Goal: Task Accomplishment & Management: Use online tool/utility

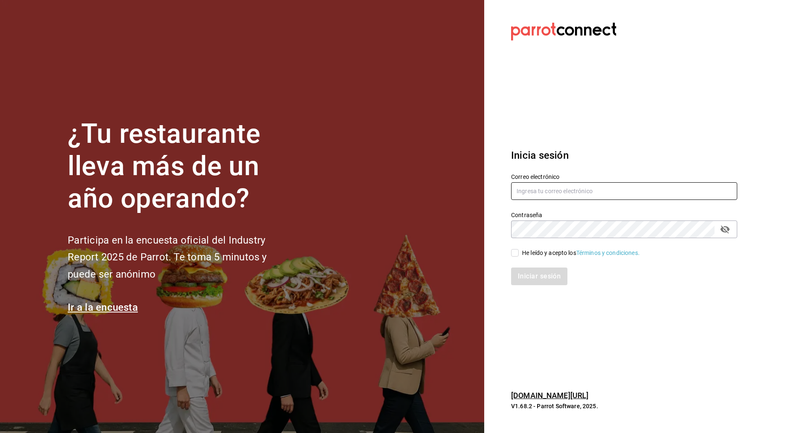
click at [530, 188] on input "text" at bounding box center [624, 191] width 226 height 18
type input "[EMAIL_ADDRESS][DOMAIN_NAME]"
click at [512, 253] on input "He leído y acepto los Términos y condiciones." at bounding box center [515, 253] width 8 height 8
checkbox input "true"
click at [529, 274] on button "Iniciar sesión" at bounding box center [539, 277] width 57 height 18
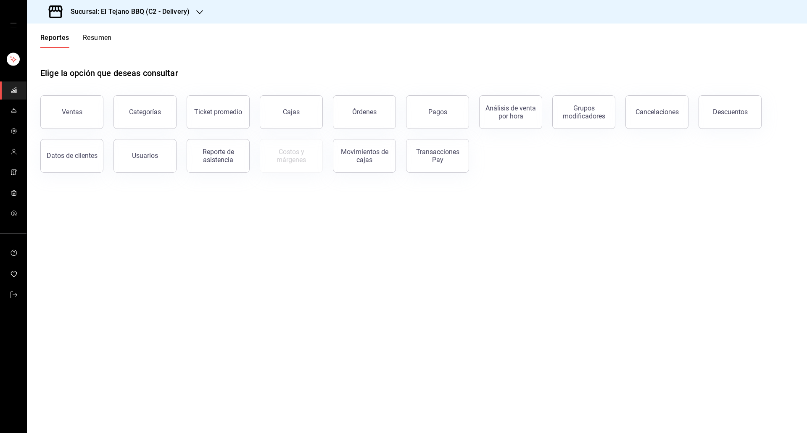
click at [129, 21] on div "Sucursal: El Tejano BBQ (C2 - Delivery)" at bounding box center [120, 12] width 173 height 24
drag, startPoint x: 109, startPoint y: 71, endPoint x: 190, endPoint y: 50, distance: 83.8
click at [190, 50] on div at bounding box center [403, 216] width 807 height 433
click at [15, 106] on span "mailbox folders" at bounding box center [14, 111] width 7 height 11
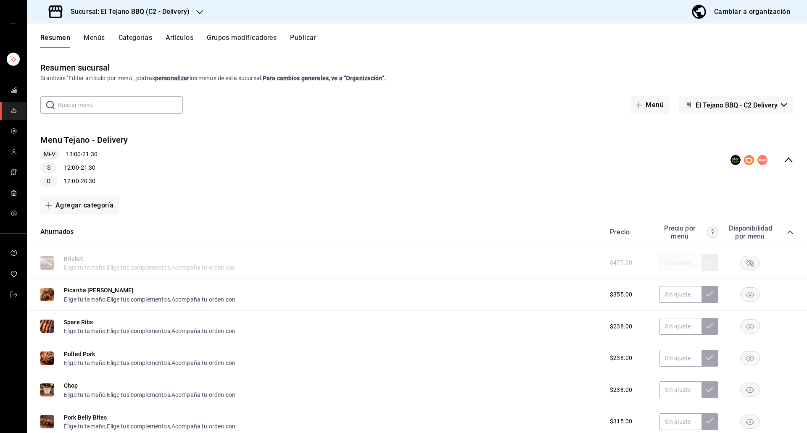
click at [15, 106] on span "mailbox folders" at bounding box center [14, 111] width 7 height 11
click at [741, 263] on rect "button" at bounding box center [750, 263] width 19 height 14
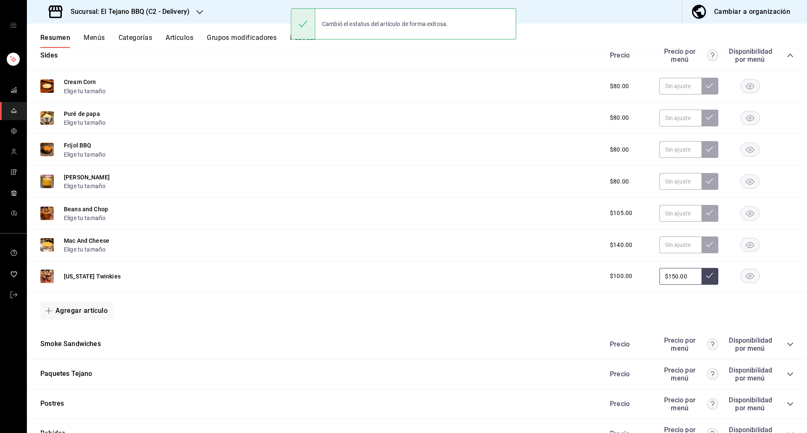
scroll to position [623, 0]
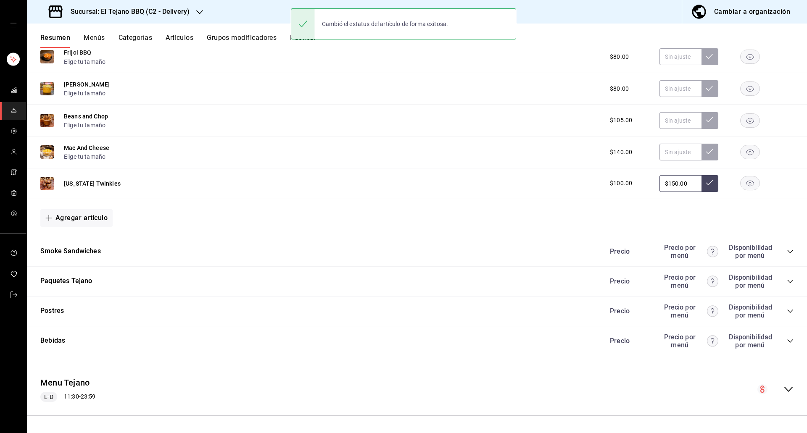
click at [787, 253] on icon "collapse-category-row" at bounding box center [790, 251] width 7 height 7
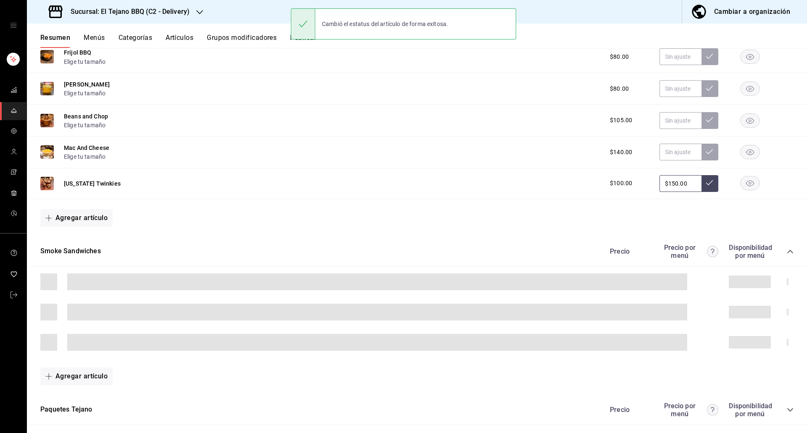
scroll to position [752, 0]
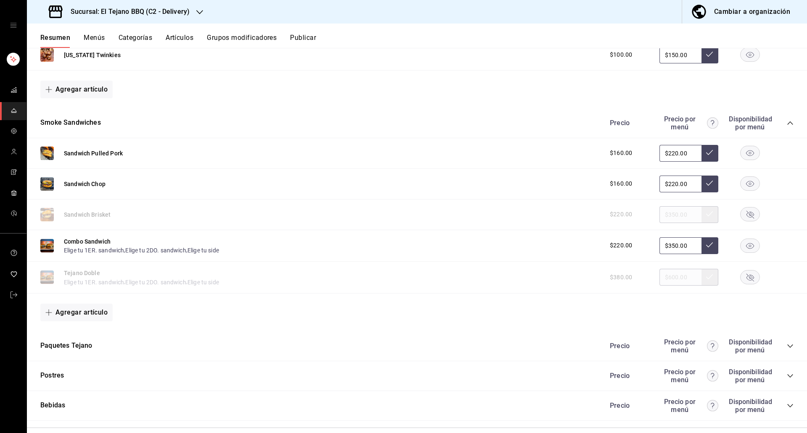
click at [747, 213] on rect "button" at bounding box center [750, 215] width 19 height 14
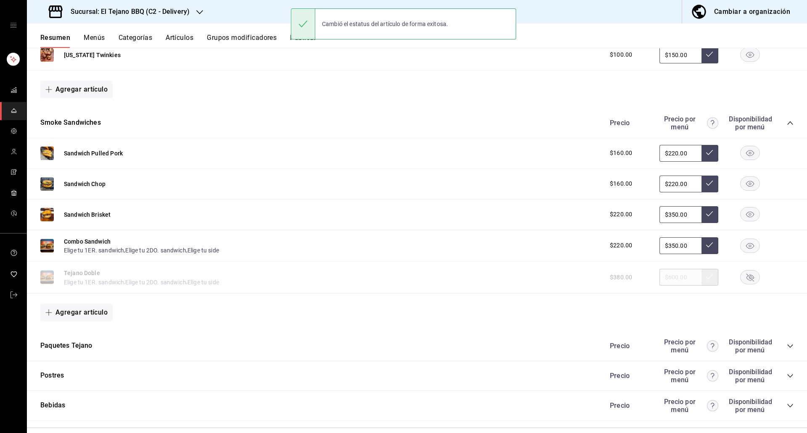
scroll to position [817, 0]
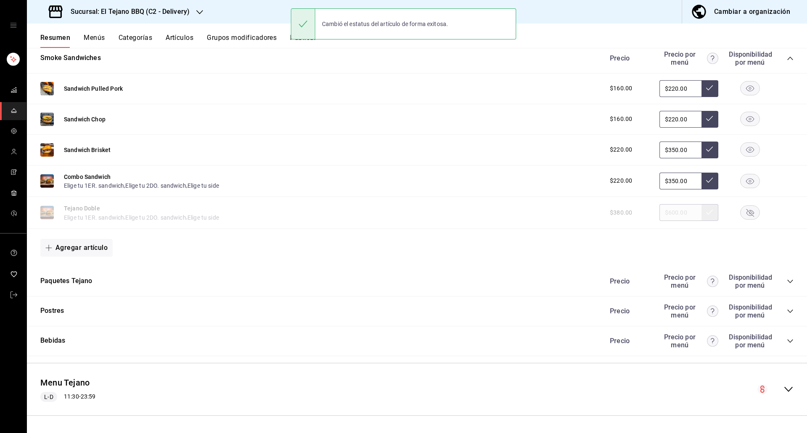
click at [744, 181] on rect "button" at bounding box center [750, 181] width 19 height 14
click at [744, 205] on div "$380.00 $600.00" at bounding box center [697, 212] width 192 height 17
click at [746, 211] on icon "button" at bounding box center [750, 213] width 8 height 8
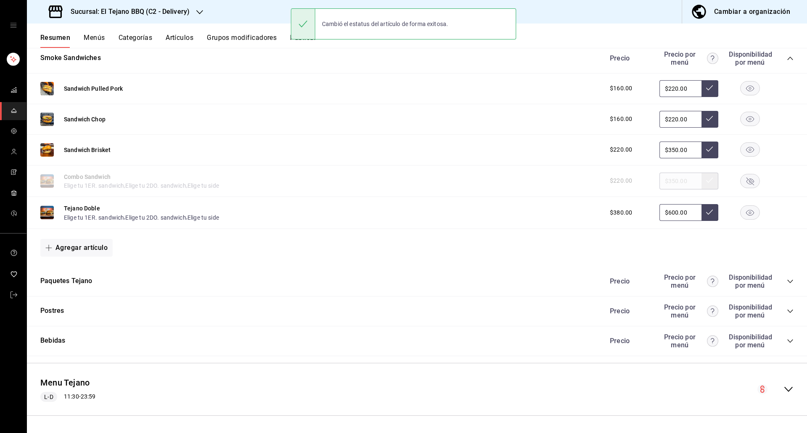
click at [787, 281] on icon "collapse-category-row" at bounding box center [789, 281] width 5 height 3
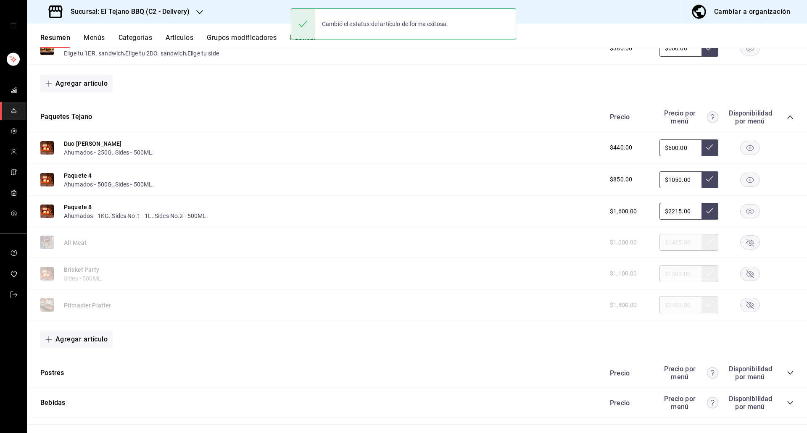
scroll to position [982, 0]
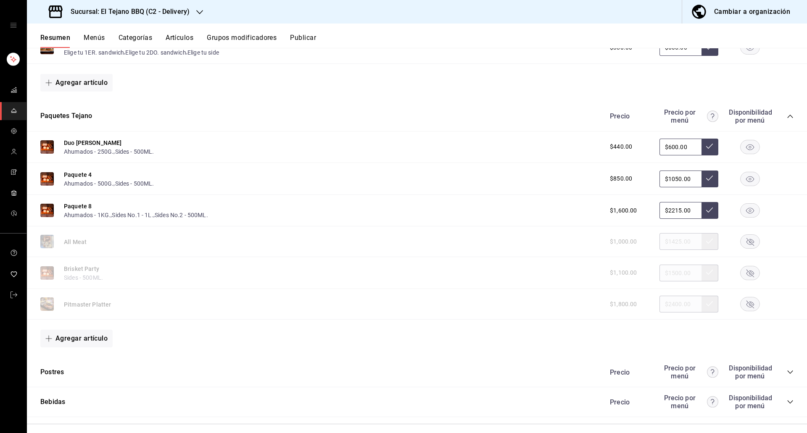
click at [741, 240] on rect "button" at bounding box center [750, 242] width 19 height 14
click at [745, 278] on rect "button" at bounding box center [750, 273] width 19 height 14
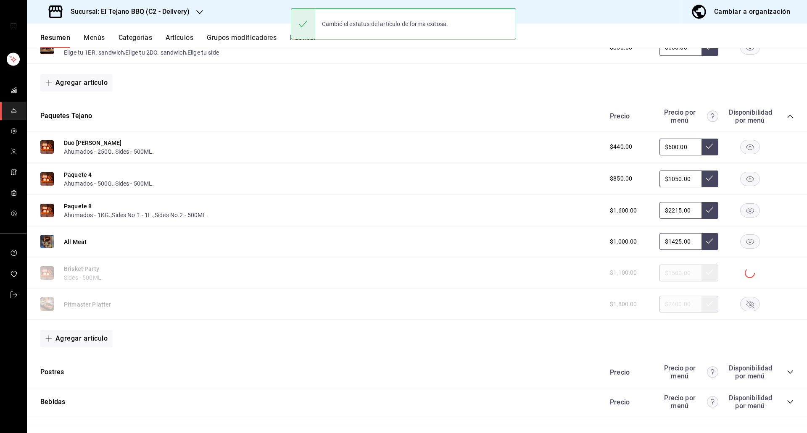
click at [746, 304] on rect "button" at bounding box center [750, 305] width 19 height 14
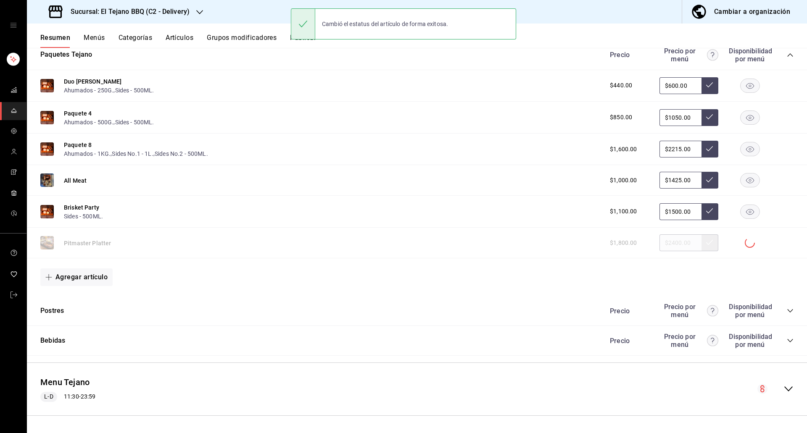
scroll to position [1043, 0]
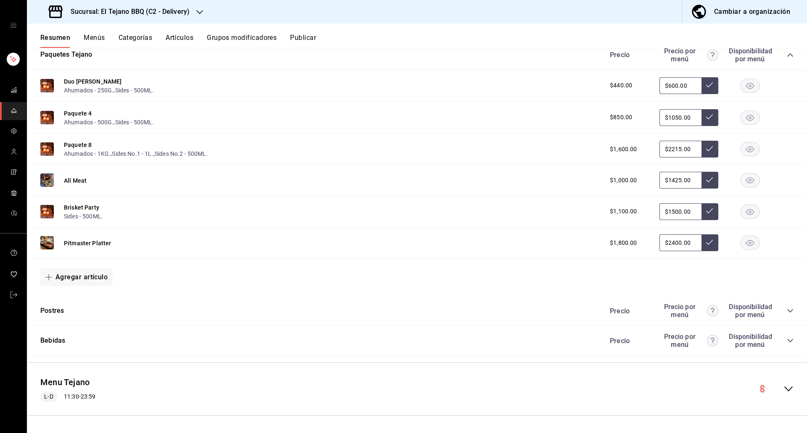
click at [786, 303] on div "Precio Precio por menú Disponibilidad por menú" at bounding box center [697, 311] width 192 height 16
click at [787, 309] on icon "collapse-category-row" at bounding box center [790, 311] width 7 height 7
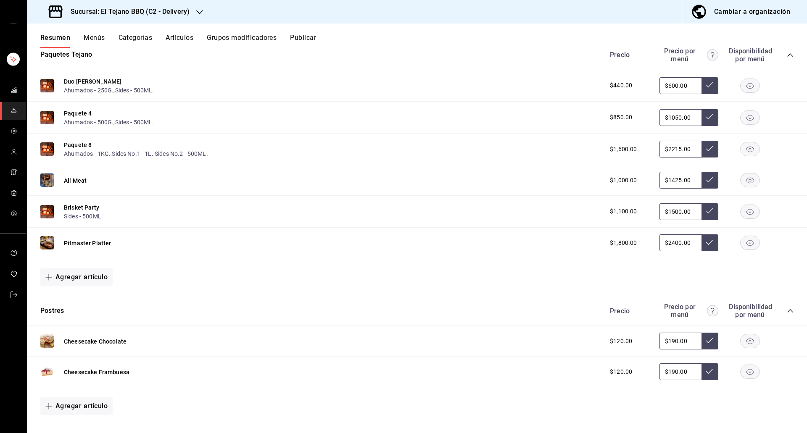
scroll to position [1142, 0]
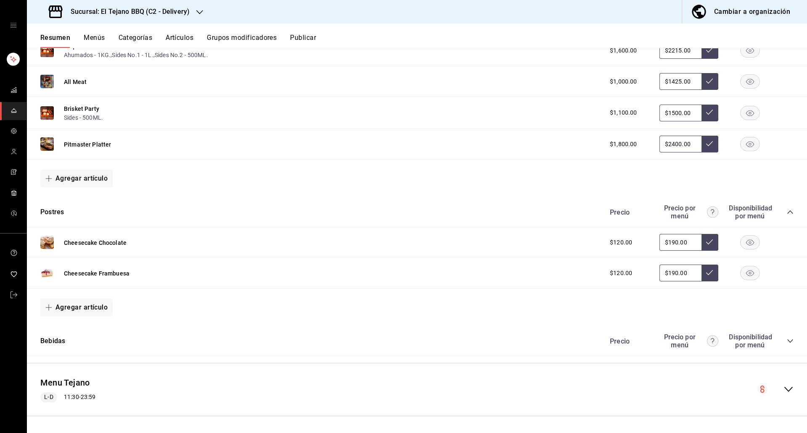
click at [185, 34] on button "Artículos" at bounding box center [180, 41] width 28 height 14
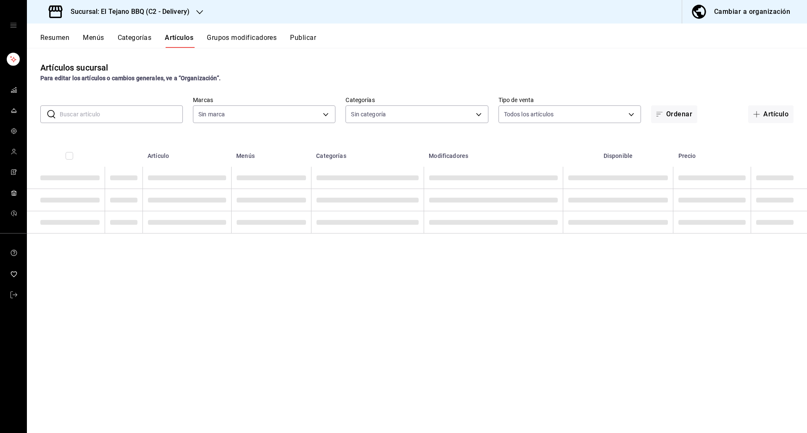
type input "c7ffa1af-67c7-480b-88c6-a37194864535"
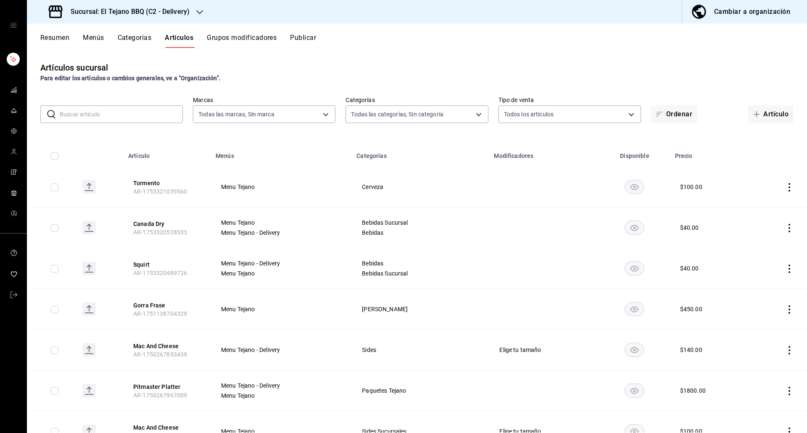
type input "1117e08c-6fdb-465b-b229-f3b4f4884d76,92e33f16-2911-4925-80c1-d9d9da3048ff,3f88d…"
click at [129, 109] on input "text" at bounding box center [121, 114] width 123 height 17
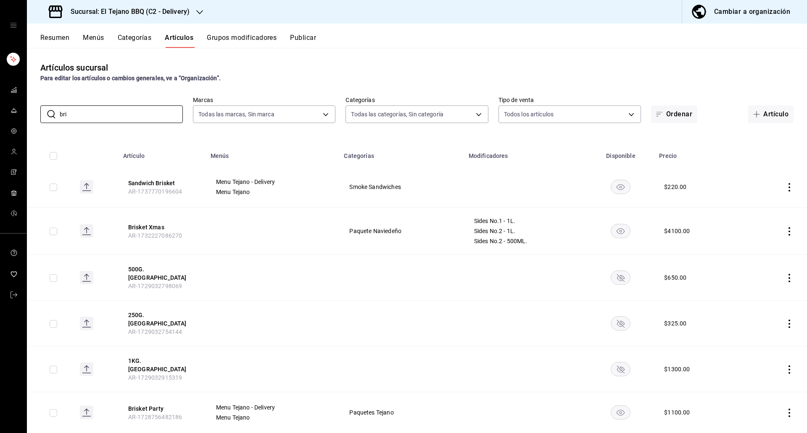
type input "bri"
click at [615, 280] on rect "availability-product" at bounding box center [620, 278] width 19 height 14
click at [620, 317] on rect "availability-product" at bounding box center [620, 324] width 19 height 14
click at [613, 363] on rect "availability-product" at bounding box center [620, 370] width 19 height 14
click at [297, 40] on div "Sucursal: El Tejano BBQ (C2 - Delivery) Cambiar a organización Resumen Menús Ca…" at bounding box center [403, 216] width 807 height 433
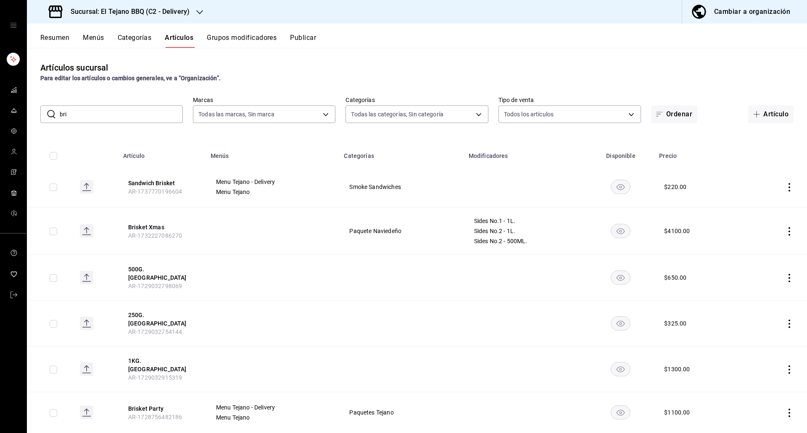
click at [302, 40] on button "Publicar" at bounding box center [303, 41] width 26 height 14
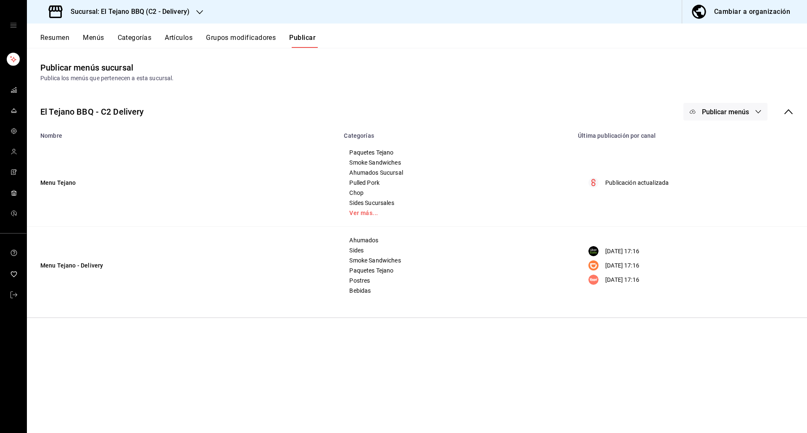
click at [707, 105] on button "Publicar menús" at bounding box center [725, 112] width 84 height 18
click at [706, 217] on li "Rappi" at bounding box center [725, 210] width 77 height 24
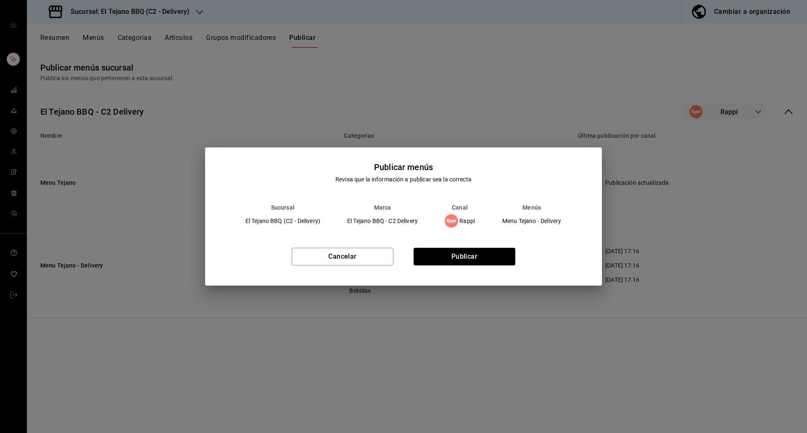
click at [468, 267] on div "Cancelar Publicar" at bounding box center [403, 260] width 397 height 51
click at [448, 260] on button "Publicar" at bounding box center [465, 257] width 102 height 18
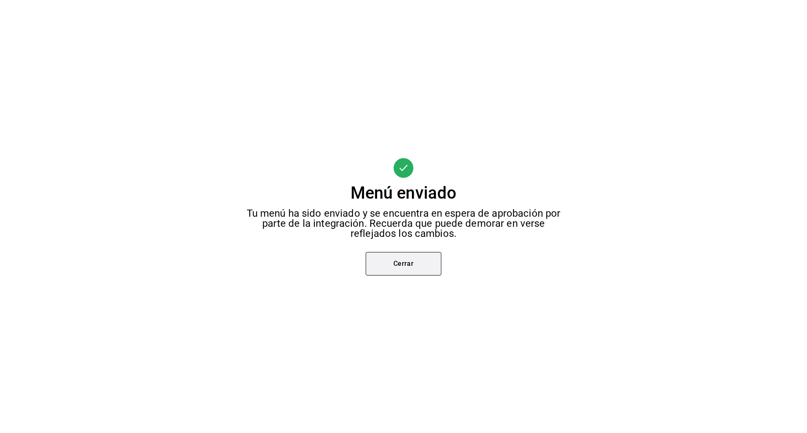
click at [398, 266] on button "Cerrar" at bounding box center [404, 264] width 76 height 24
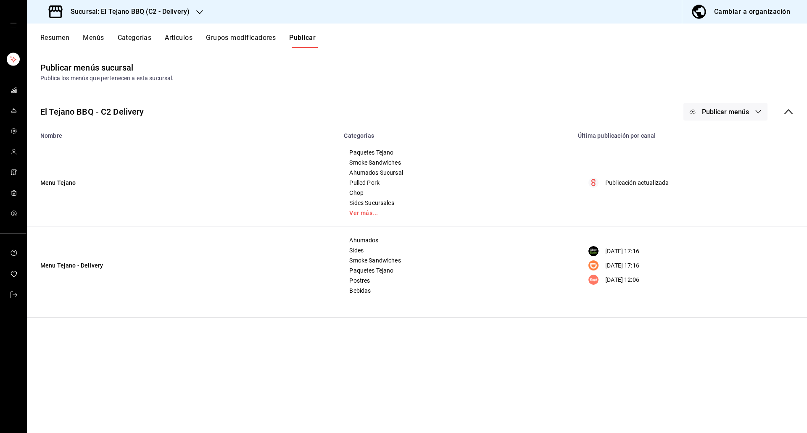
click at [724, 120] on button "Publicar menús" at bounding box center [725, 112] width 84 height 18
click at [719, 186] on span "DiDi Food" at bounding box center [737, 186] width 40 height 9
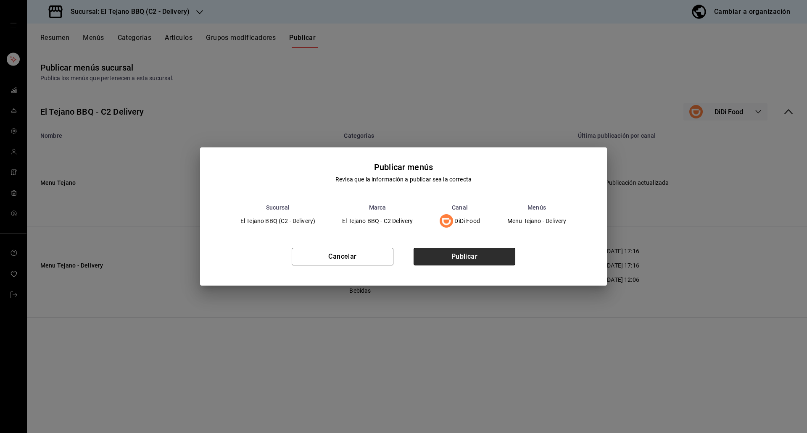
click at [468, 256] on button "Publicar" at bounding box center [465, 257] width 102 height 18
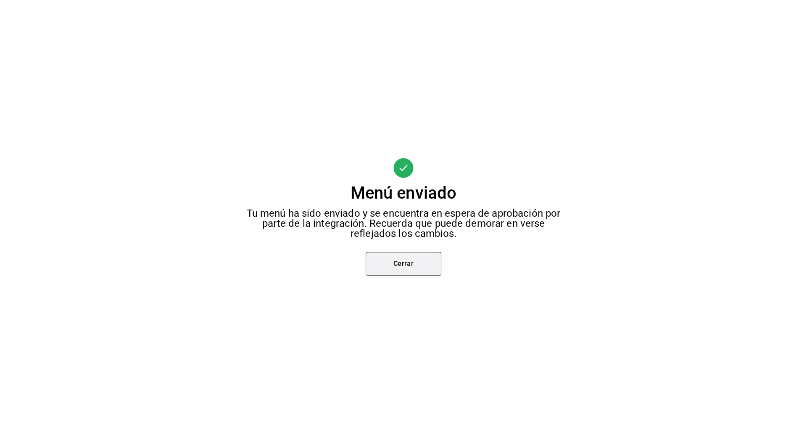
click at [409, 260] on button "Cerrar" at bounding box center [404, 264] width 76 height 24
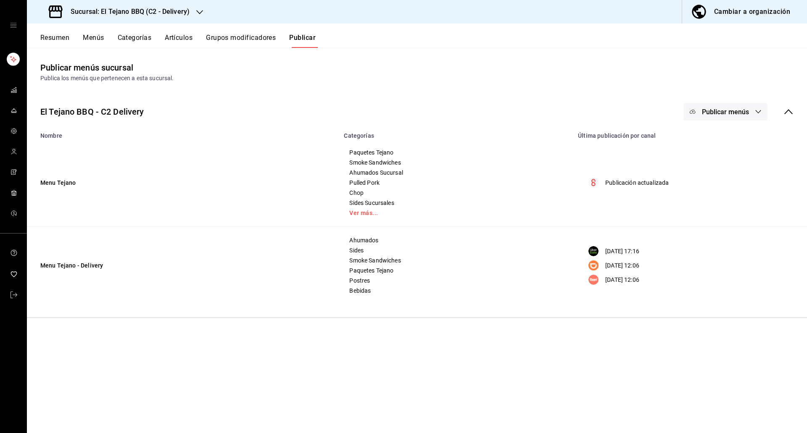
click at [699, 121] on div "El Tejano BBQ - C2 Delivery Publicar menús" at bounding box center [417, 111] width 780 height 31
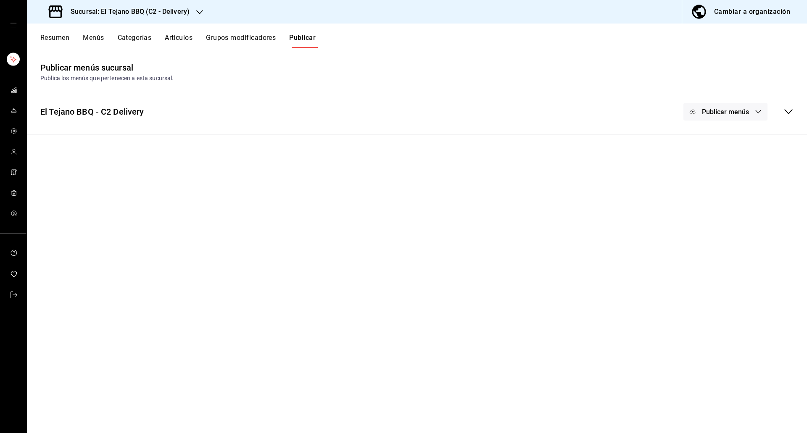
click at [781, 113] on div "Publicar menús" at bounding box center [738, 112] width 110 height 18
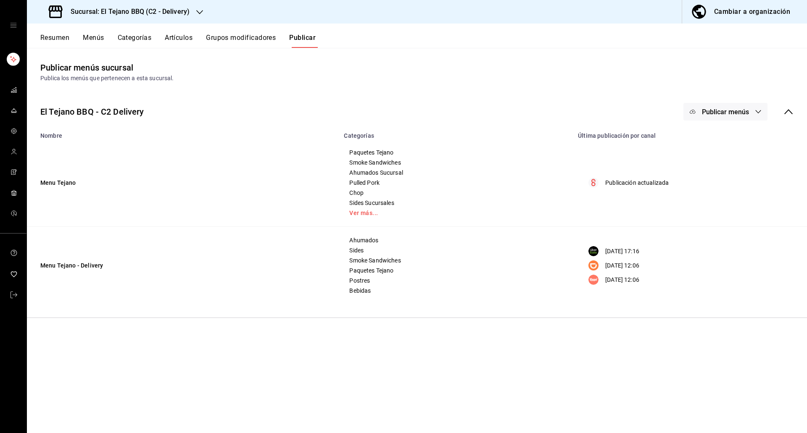
click at [747, 115] on span "Publicar menús" at bounding box center [725, 112] width 47 height 8
click at [728, 154] on li "Uber Eats" at bounding box center [725, 163] width 77 height 24
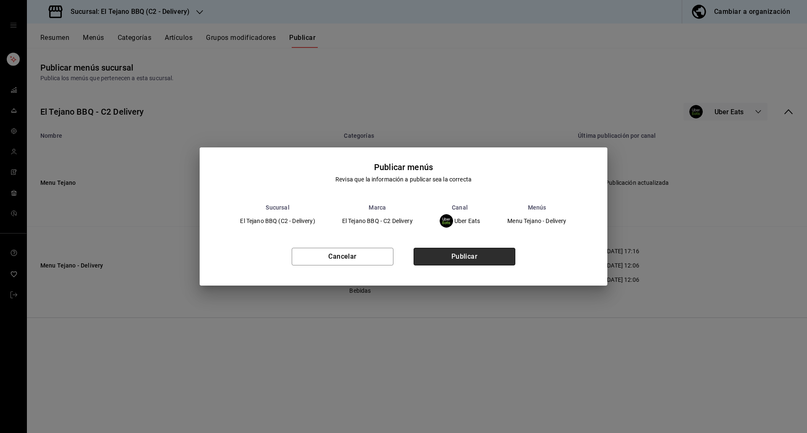
click at [472, 256] on button "Publicar" at bounding box center [465, 257] width 102 height 18
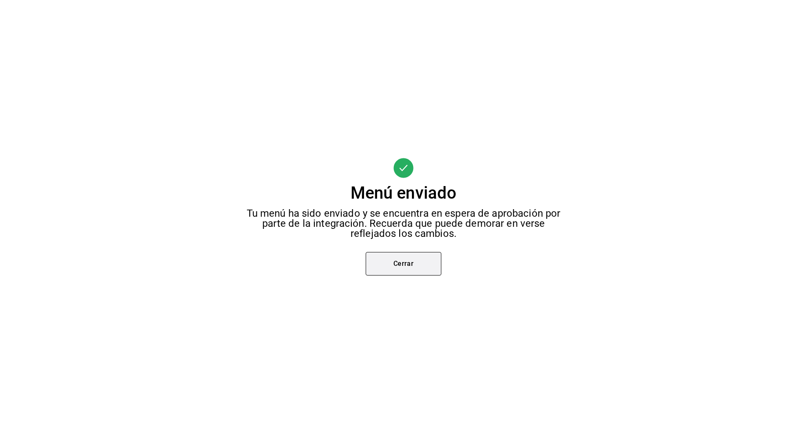
click at [404, 270] on button "Cerrar" at bounding box center [404, 264] width 76 height 24
